Goal: Use online tool/utility: Utilize a website feature to perform a specific function

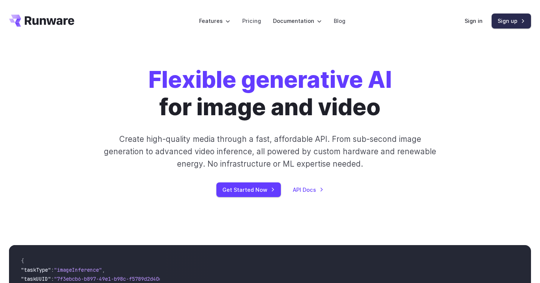
click at [508, 21] on link "Sign up" at bounding box center [511, 21] width 39 height 15
click at [470, 20] on link "Sign in" at bounding box center [474, 21] width 18 height 9
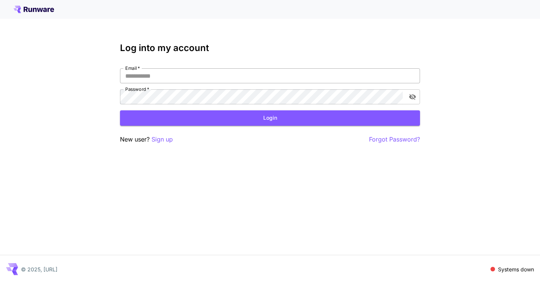
click at [255, 79] on input "Email   *" at bounding box center [270, 75] width 300 height 15
type input "**********"
click at [223, 117] on button "Login" at bounding box center [270, 117] width 300 height 15
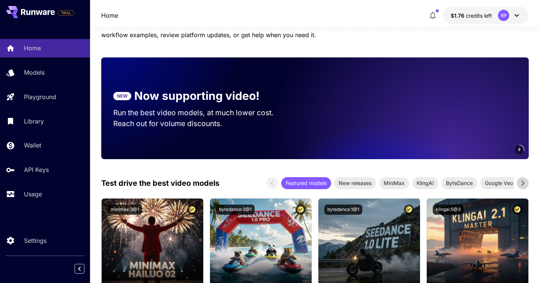
scroll to position [74, 0]
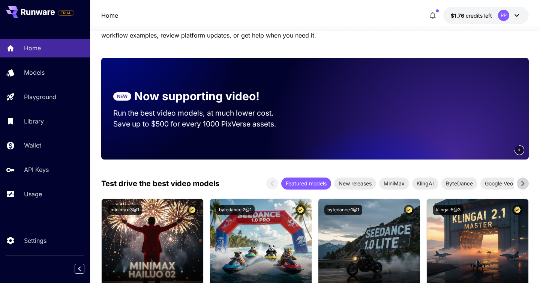
click at [344, 122] on video at bounding box center [424, 109] width 210 height 102
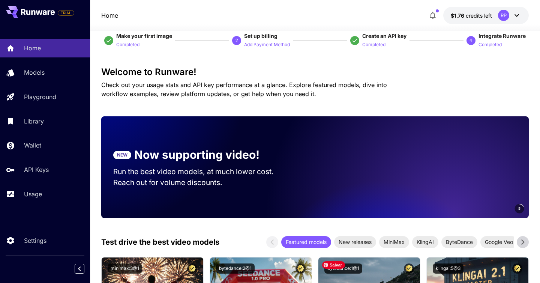
scroll to position [0, 0]
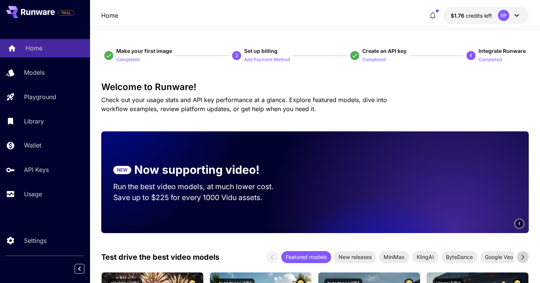
click at [38, 49] on p "Home" at bounding box center [34, 48] width 17 height 9
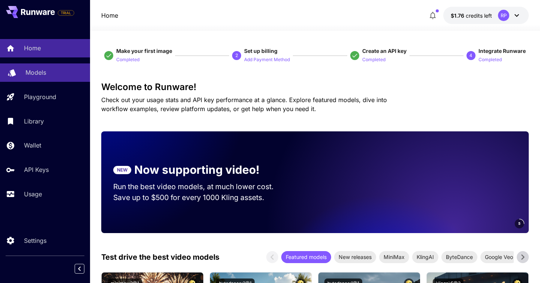
click at [41, 73] on p "Models" at bounding box center [36, 72] width 21 height 9
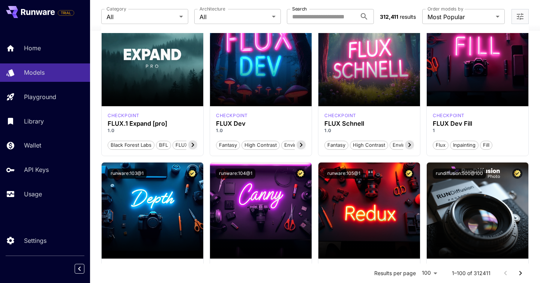
scroll to position [544, 0]
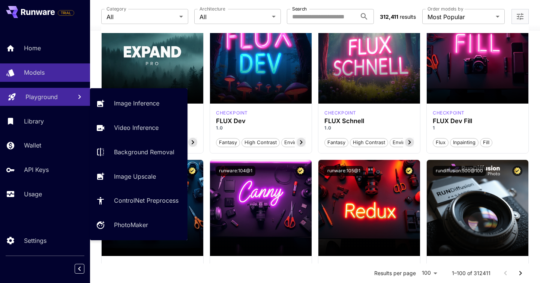
click at [36, 93] on p "Playground" at bounding box center [42, 96] width 32 height 9
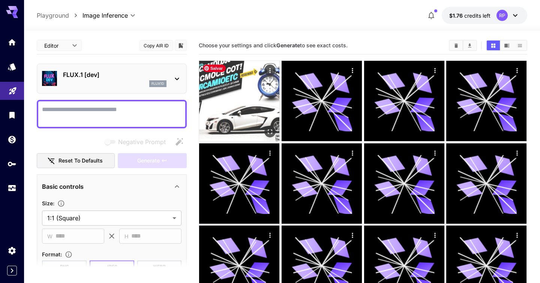
click at [245, 93] on img at bounding box center [239, 101] width 80 height 80
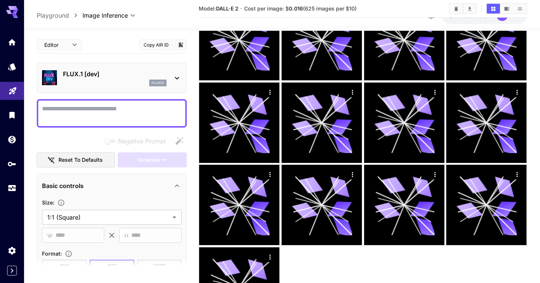
scroll to position [638, 0]
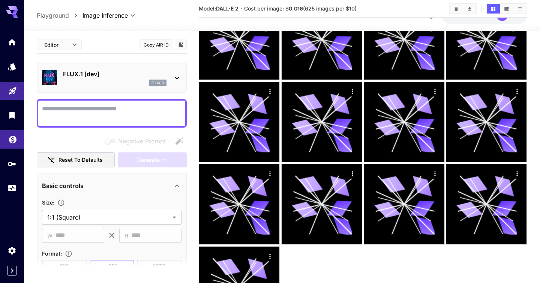
click at [12, 145] on link at bounding box center [12, 139] width 24 height 18
